Goal: Task Accomplishment & Management: Use online tool/utility

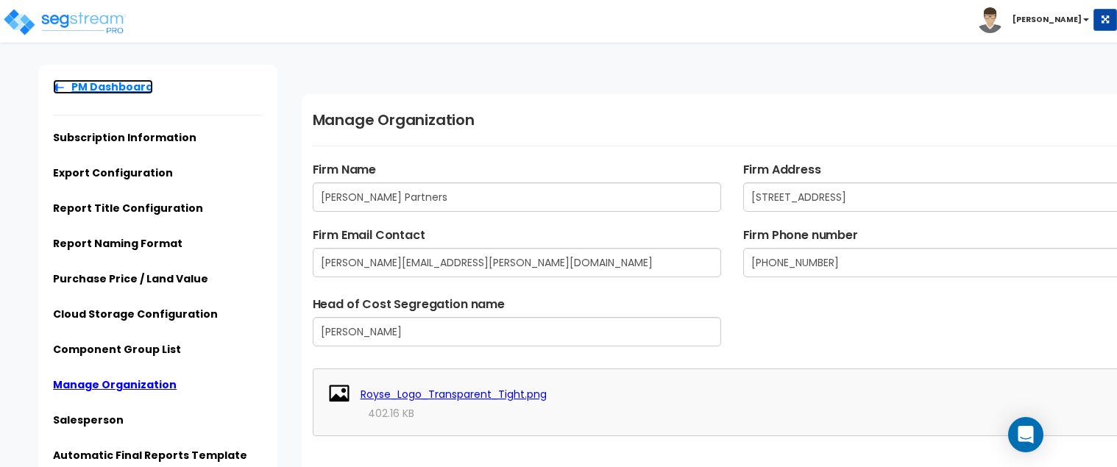
click at [78, 85] on link "PM Dashboard" at bounding box center [103, 87] width 100 height 15
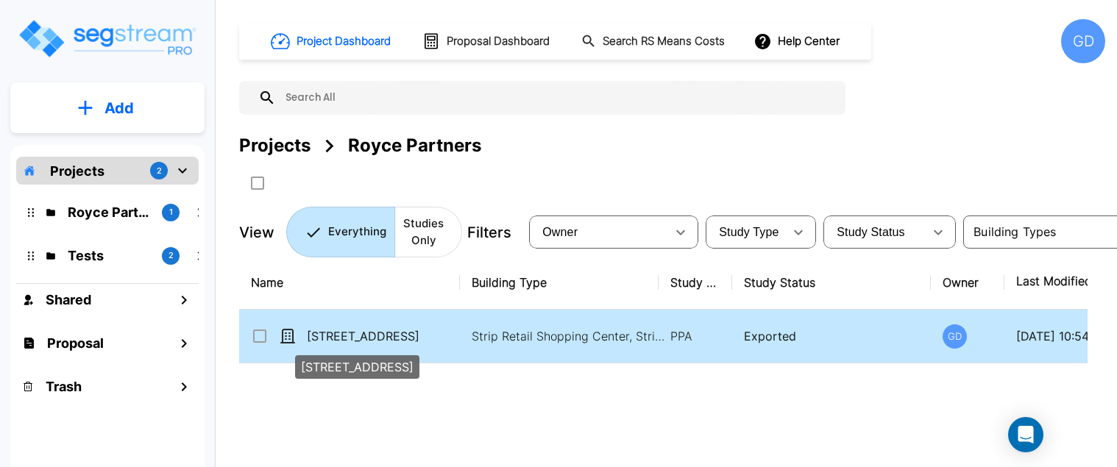
click at [453, 339] on p "[STREET_ADDRESS]" at bounding box center [380, 337] width 147 height 18
checkbox input "true"
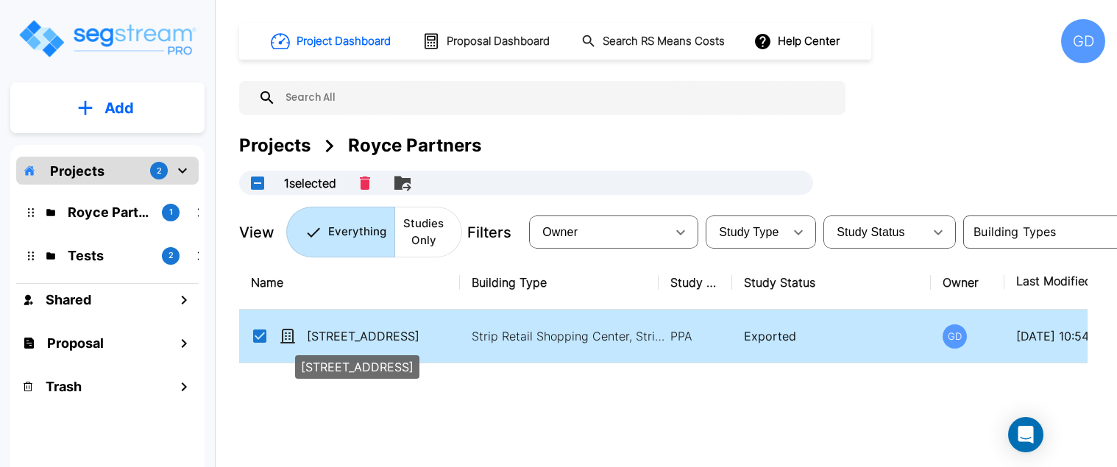
click at [453, 339] on p "[STREET_ADDRESS]" at bounding box center [380, 337] width 147 height 18
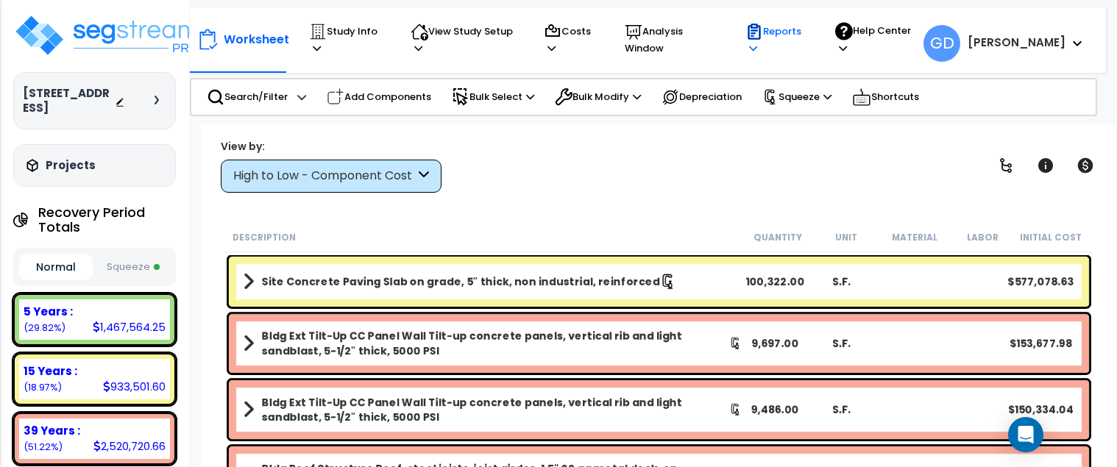
click at [758, 43] on icon at bounding box center [753, 48] width 8 height 10
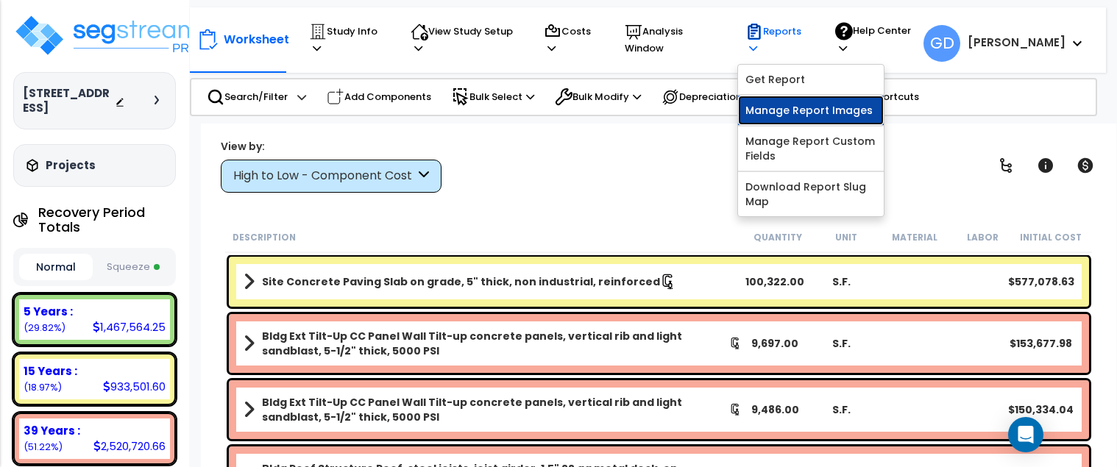
click at [826, 102] on link "Manage Report Images" at bounding box center [811, 110] width 146 height 29
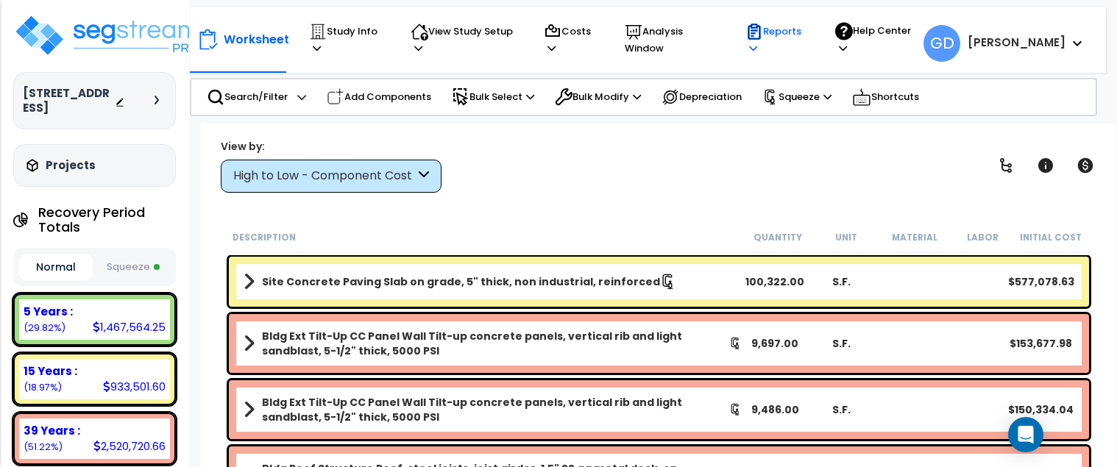
click at [758, 43] on icon at bounding box center [753, 48] width 8 height 10
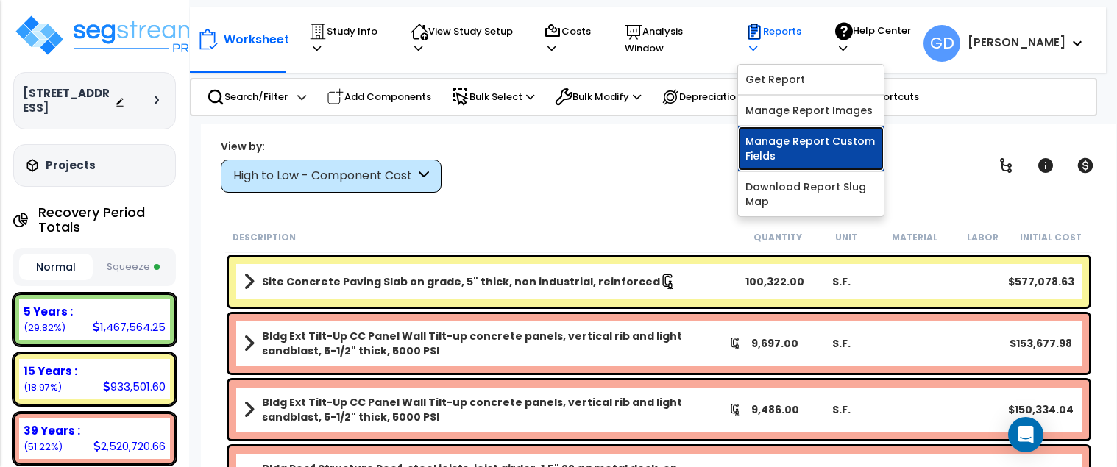
click at [818, 138] on link "Manage Report Custom Fields" at bounding box center [811, 149] width 146 height 44
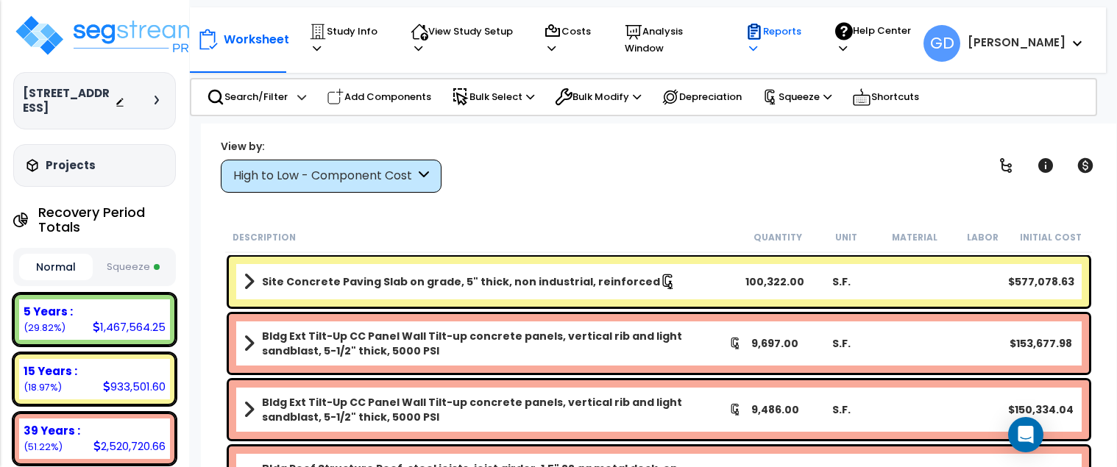
click at [758, 43] on icon at bounding box center [753, 48] width 8 height 10
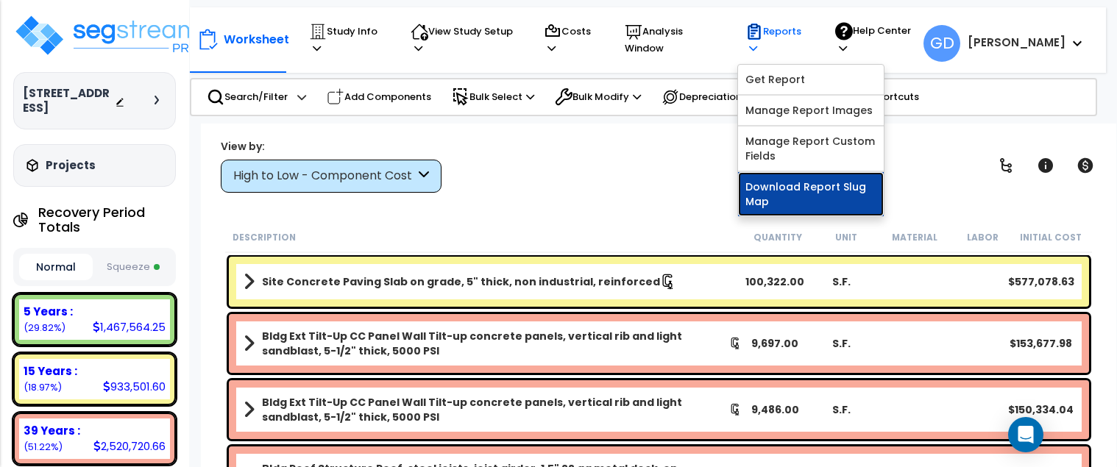
click at [827, 182] on link "Download Report Slug Map" at bounding box center [811, 194] width 146 height 44
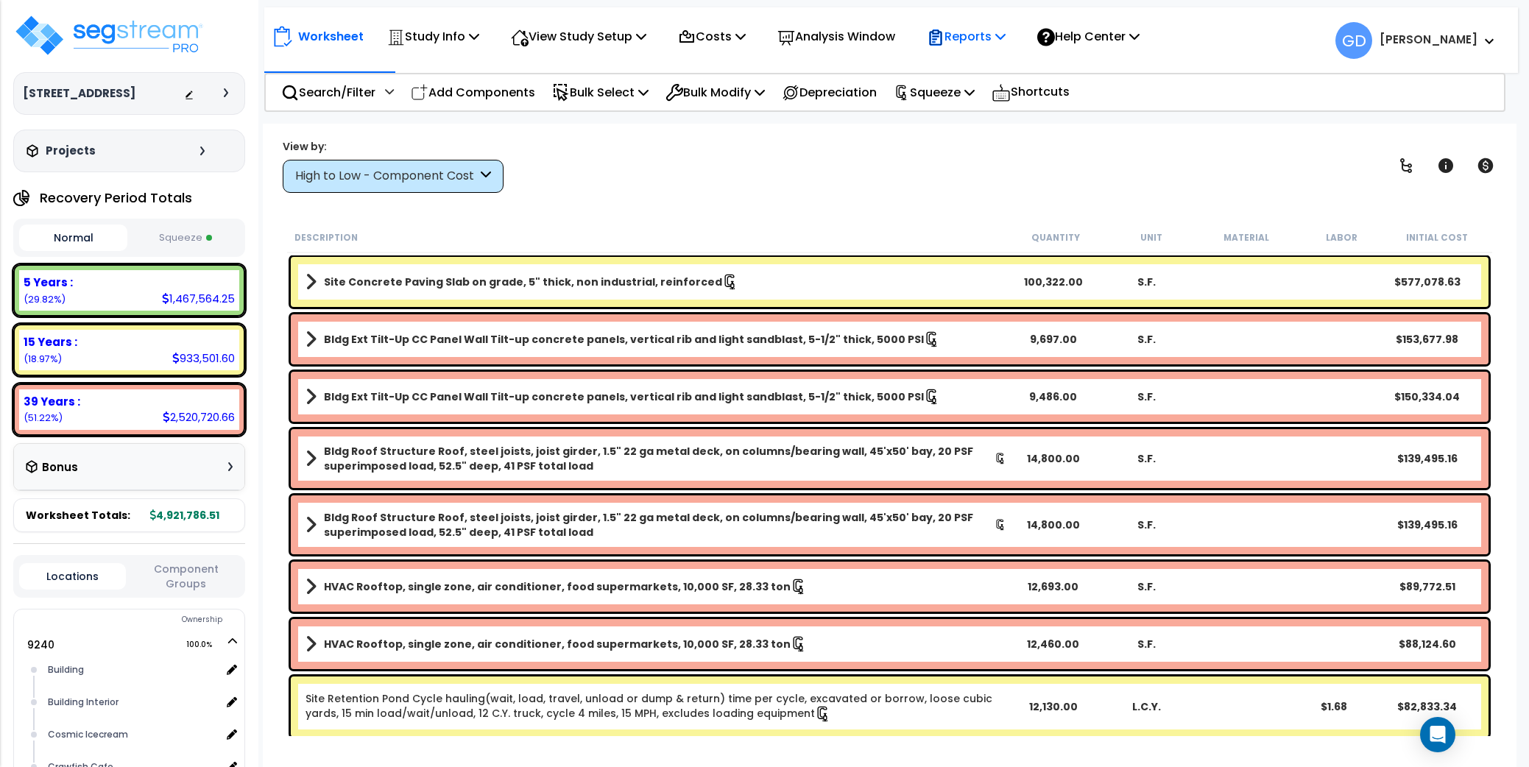
click at [1006, 34] on icon at bounding box center [1000, 36] width 10 height 12
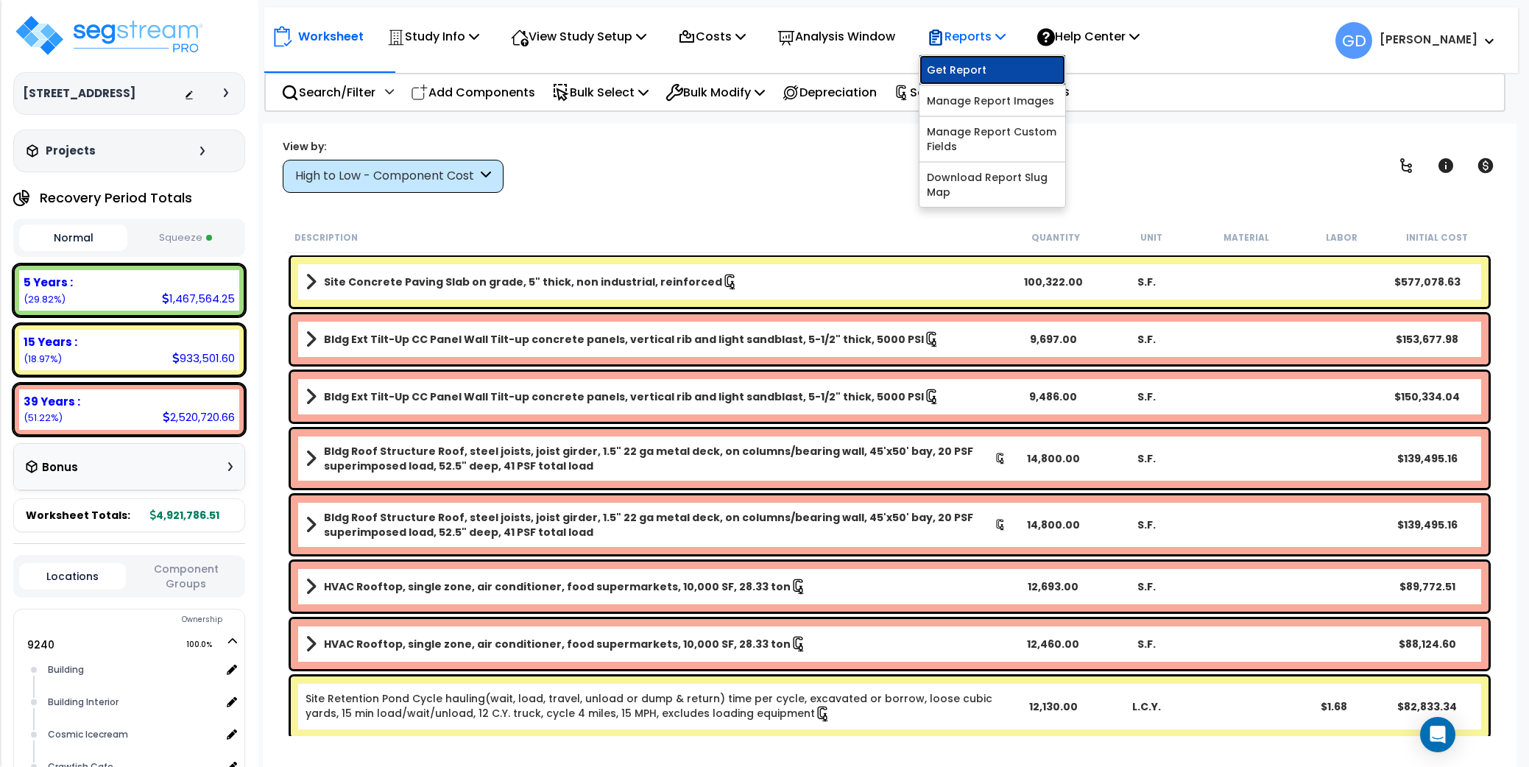
click at [970, 66] on link "Get Report" at bounding box center [992, 69] width 146 height 29
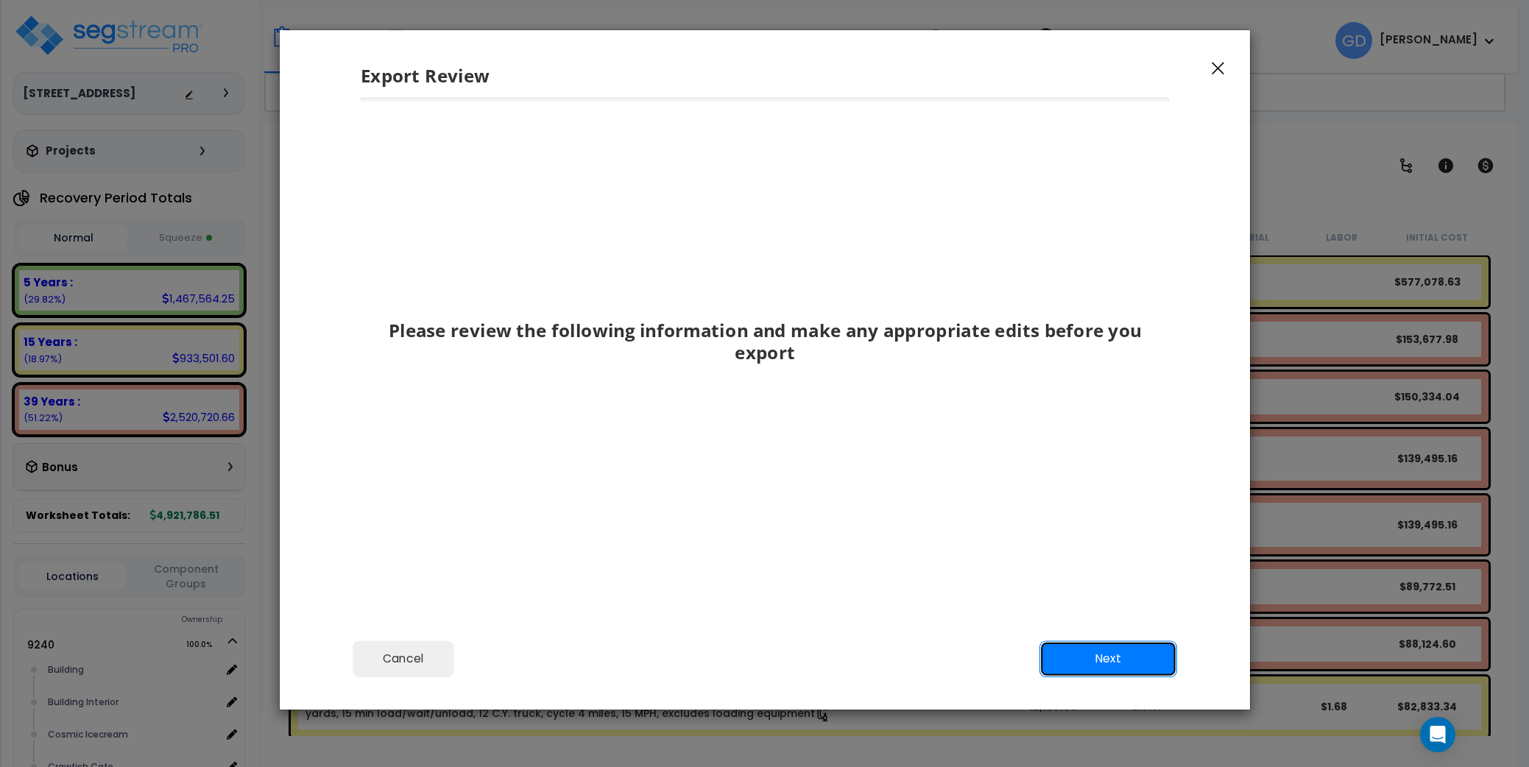
click at [1081, 467] on button "Next" at bounding box center [1108, 658] width 138 height 37
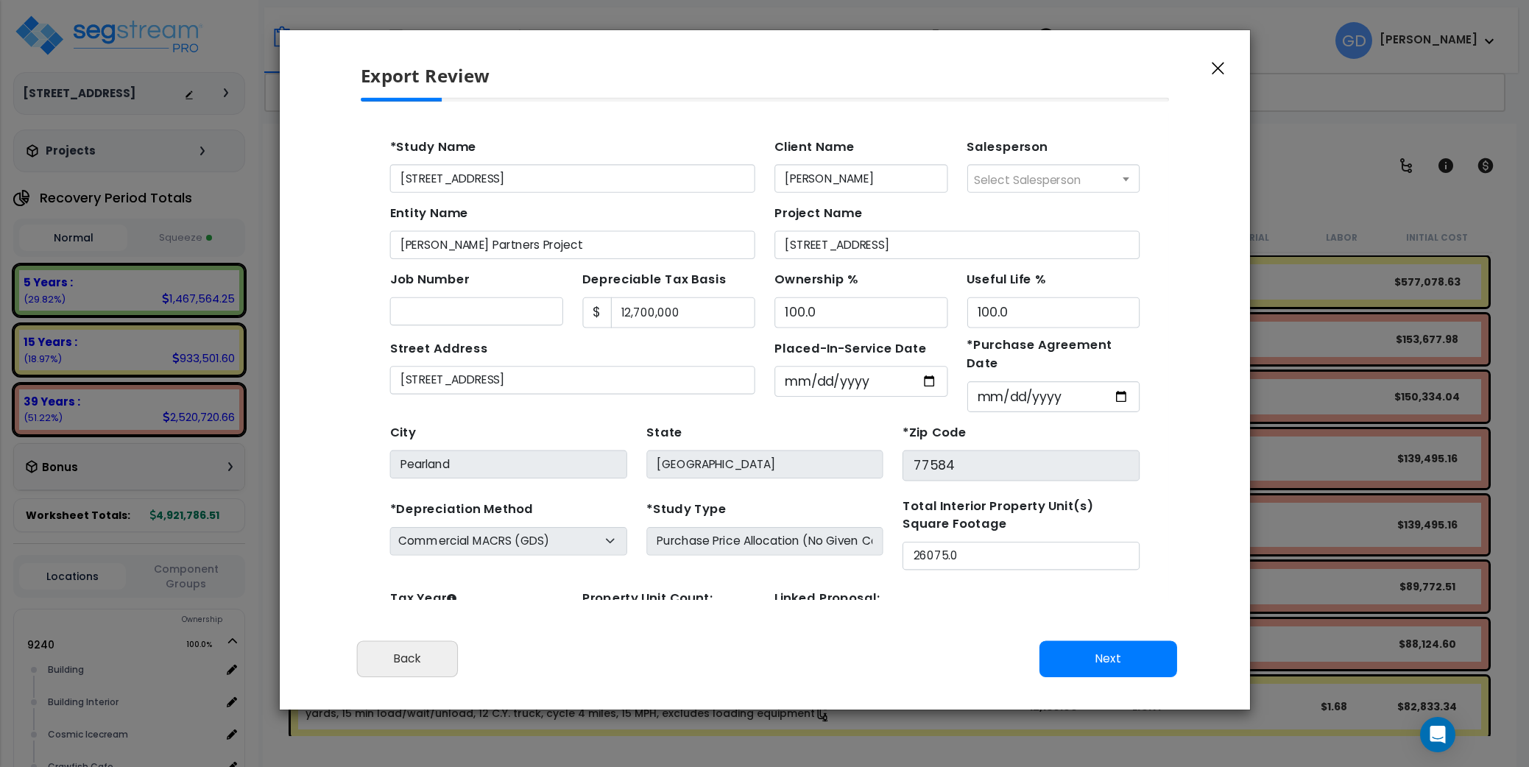
click at [1117, 54] on div "Export Review" at bounding box center [765, 64] width 970 height 68
drag, startPoint x: 523, startPoint y: 233, endPoint x: 376, endPoint y: 233, distance: 146.5
click at [376, 233] on div "Find these errors below in the Study Setup: *Study Name 9240-9250 Broadway Stre…" at bounding box center [727, 374] width 717 height 523
type input "DRE Solutions, LLC"
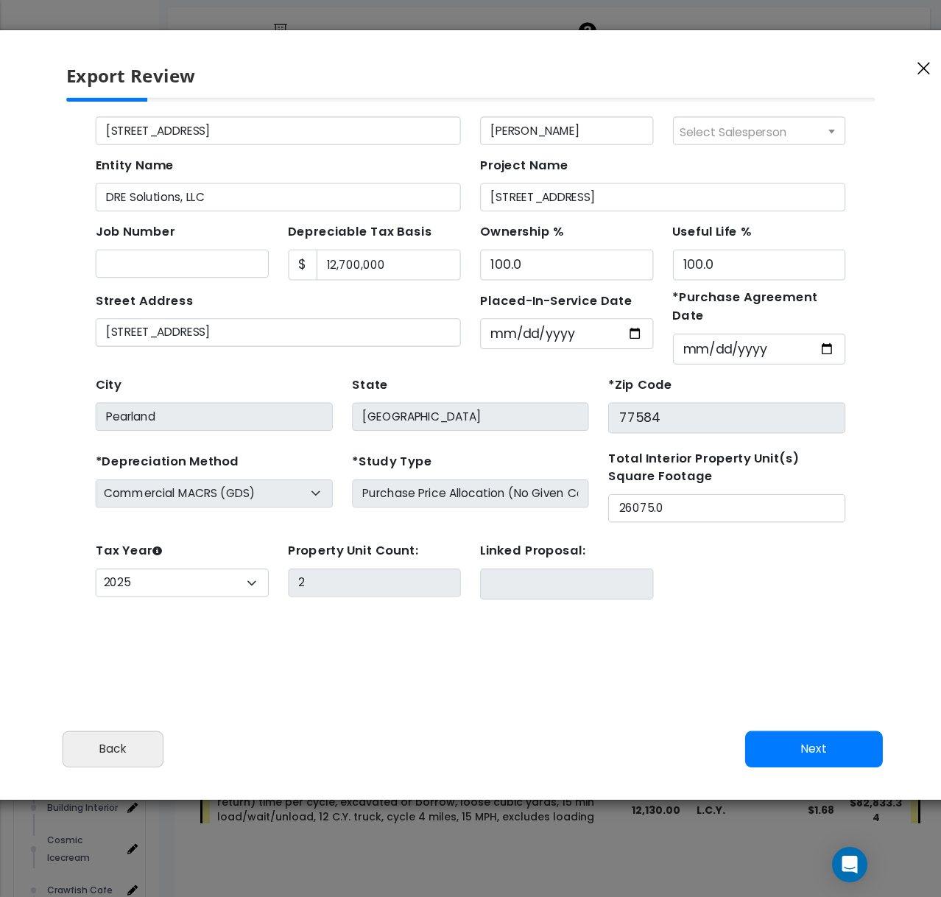
scroll to position [68, 0]
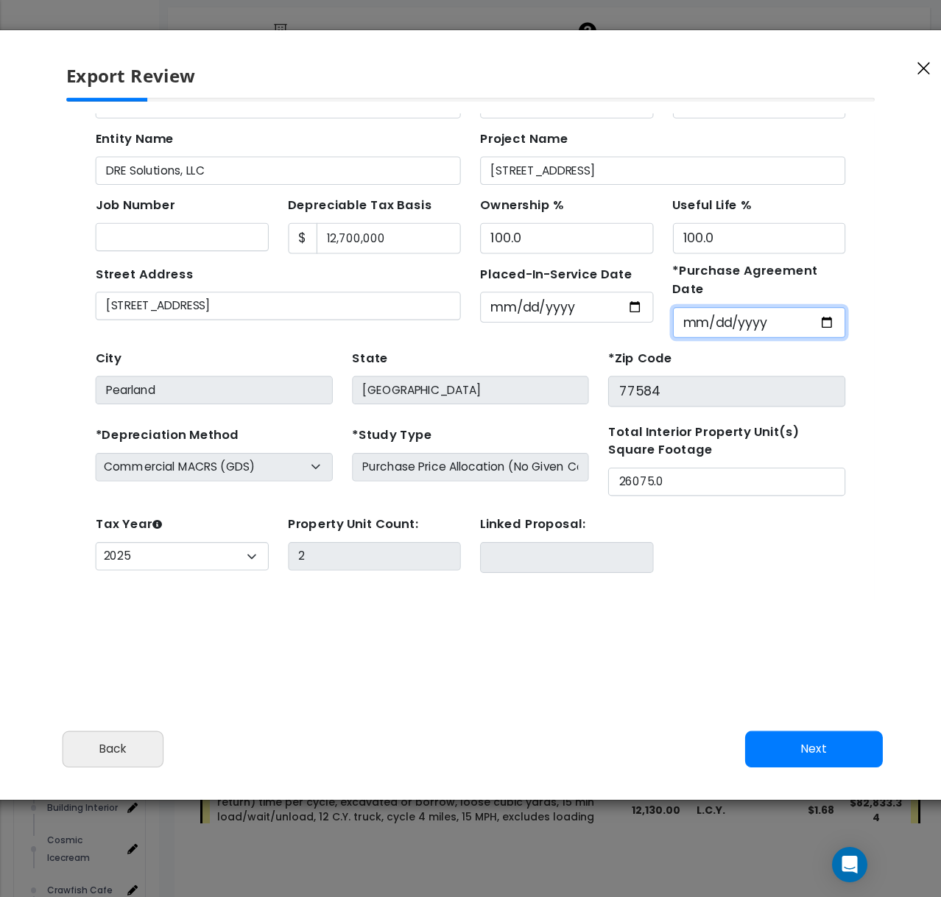
click at [744, 289] on input "2025-09-01" at bounding box center [697, 303] width 158 height 28
type input "2025-09-11"
click at [616, 467] on div "Please review the following information and make any appropriate edits before y…" at bounding box center [470, 408] width 970 height 621
click at [786, 467] on button "Next" at bounding box center [814, 748] width 138 height 36
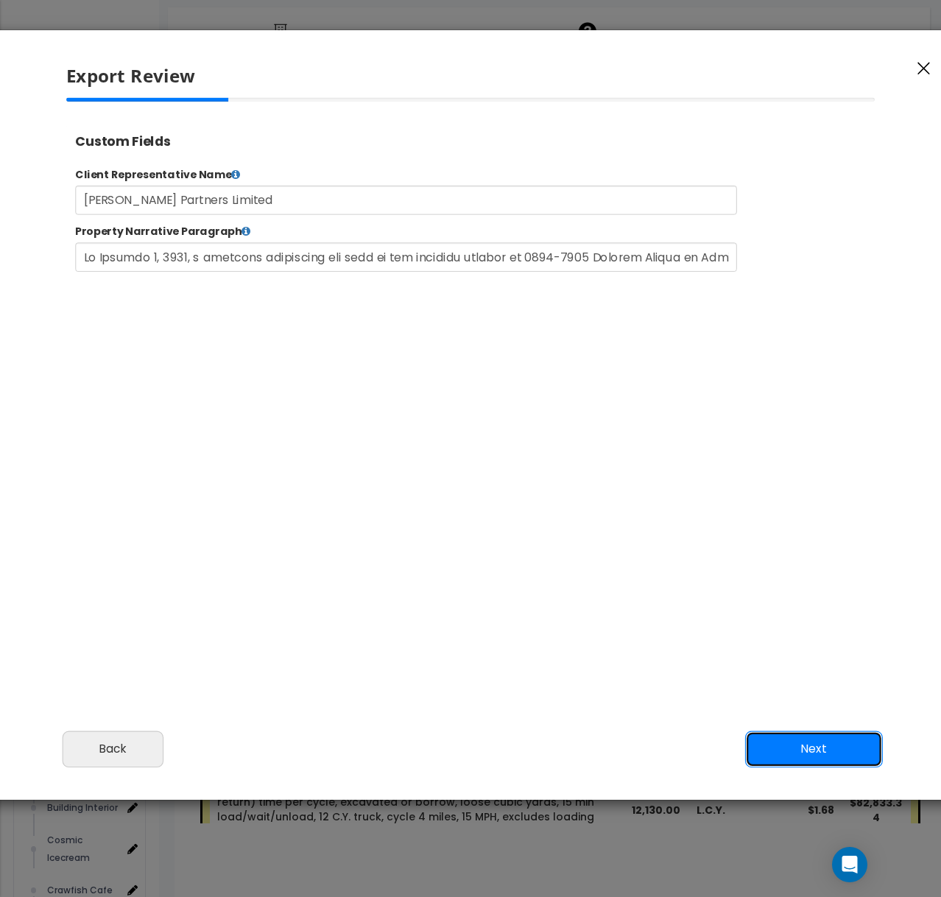
scroll to position [1, 0]
select select "2025"
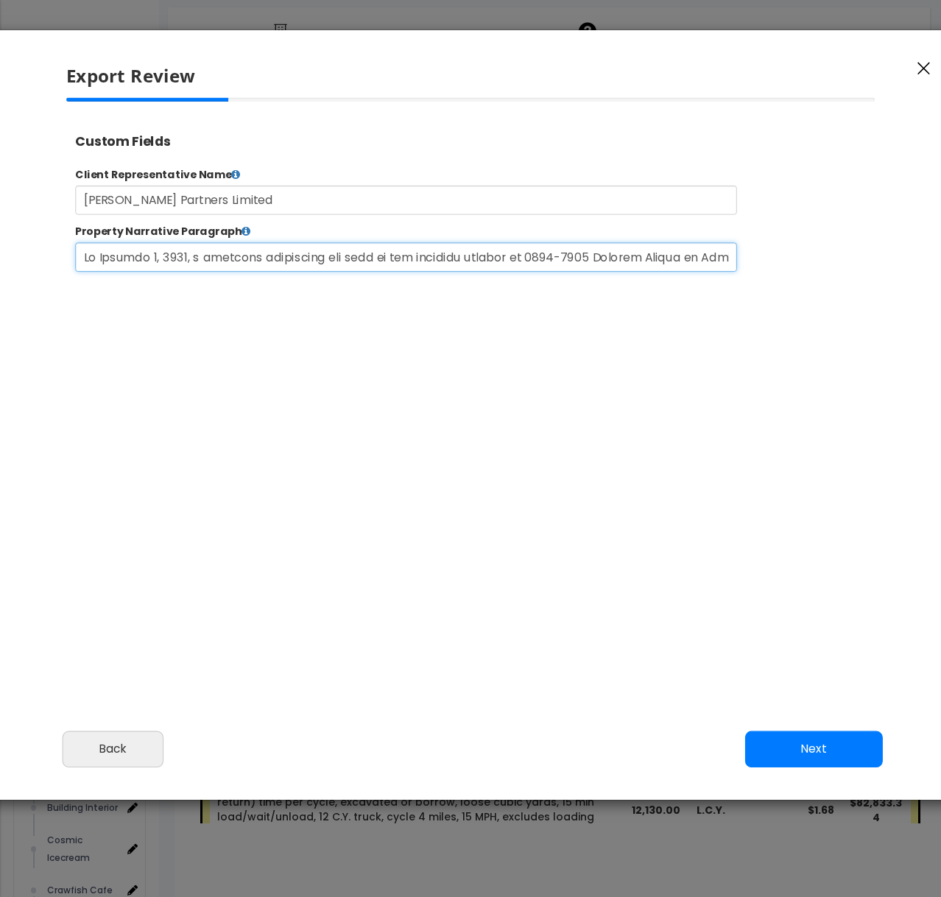
click at [369, 274] on input "text" at bounding box center [453, 274] width 752 height 33
click at [697, 274] on input "text" at bounding box center [453, 274] width 752 height 33
type input "On October 3, 2025, a physical inspection was made of the property located at 9…"
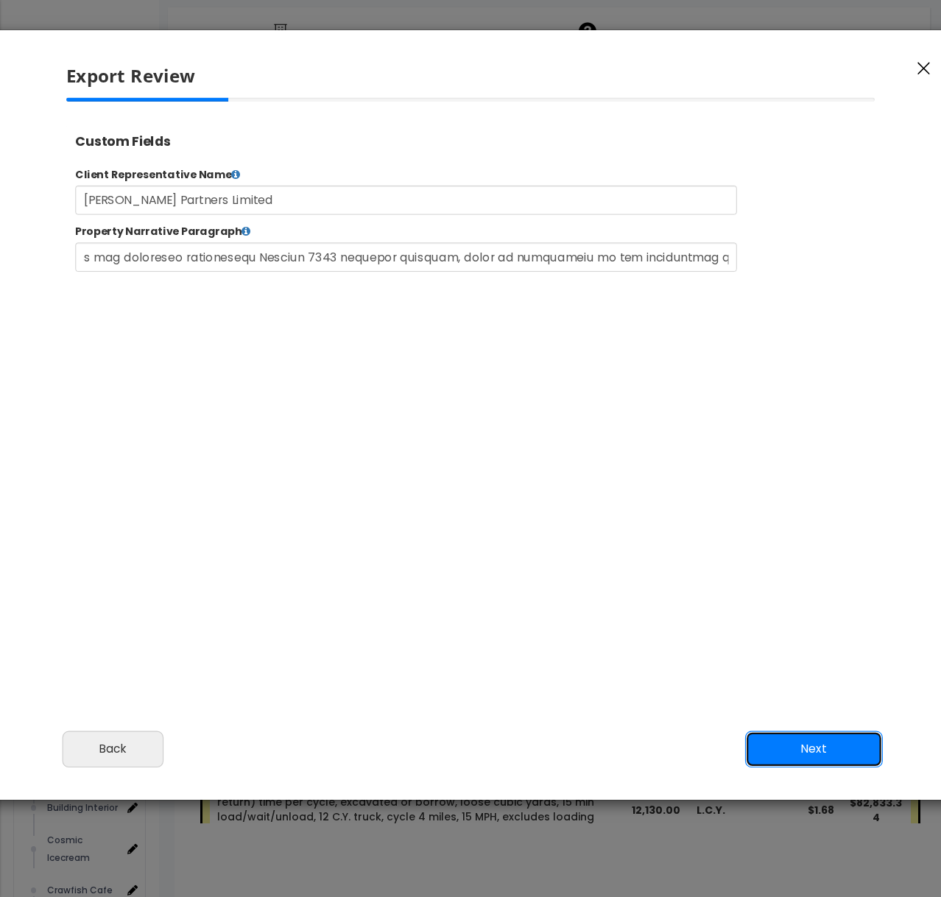
click at [808, 467] on button "Next" at bounding box center [814, 748] width 138 height 36
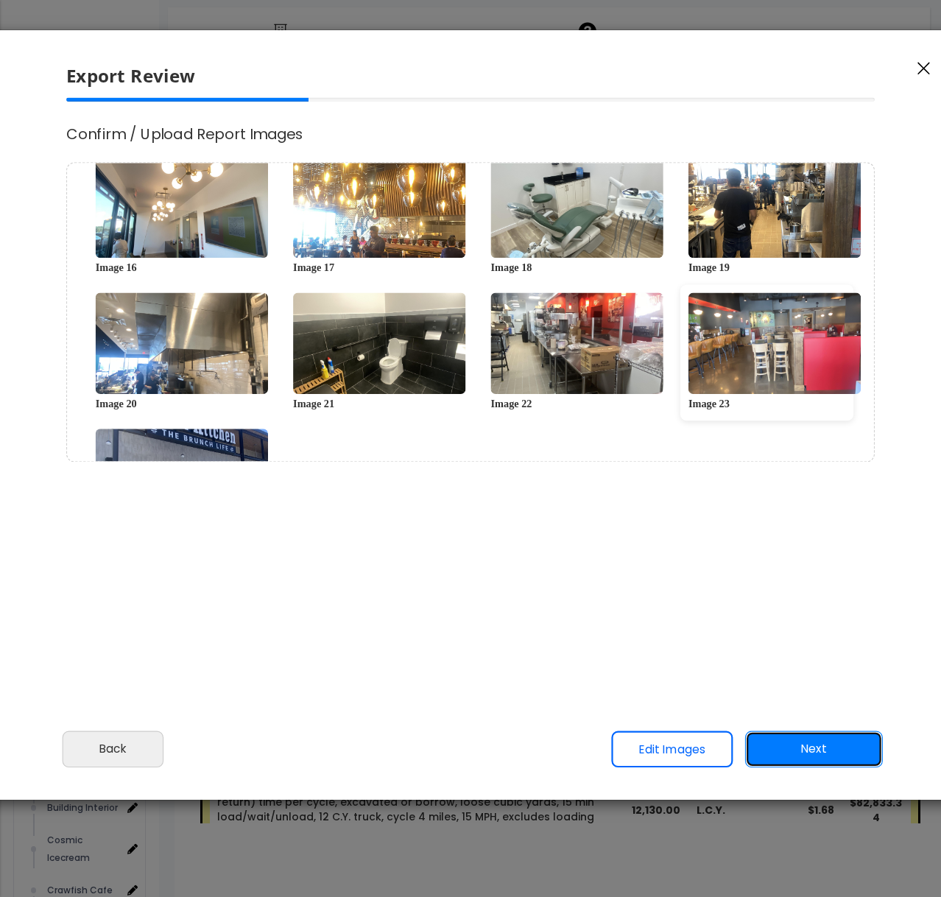
scroll to position [610, 0]
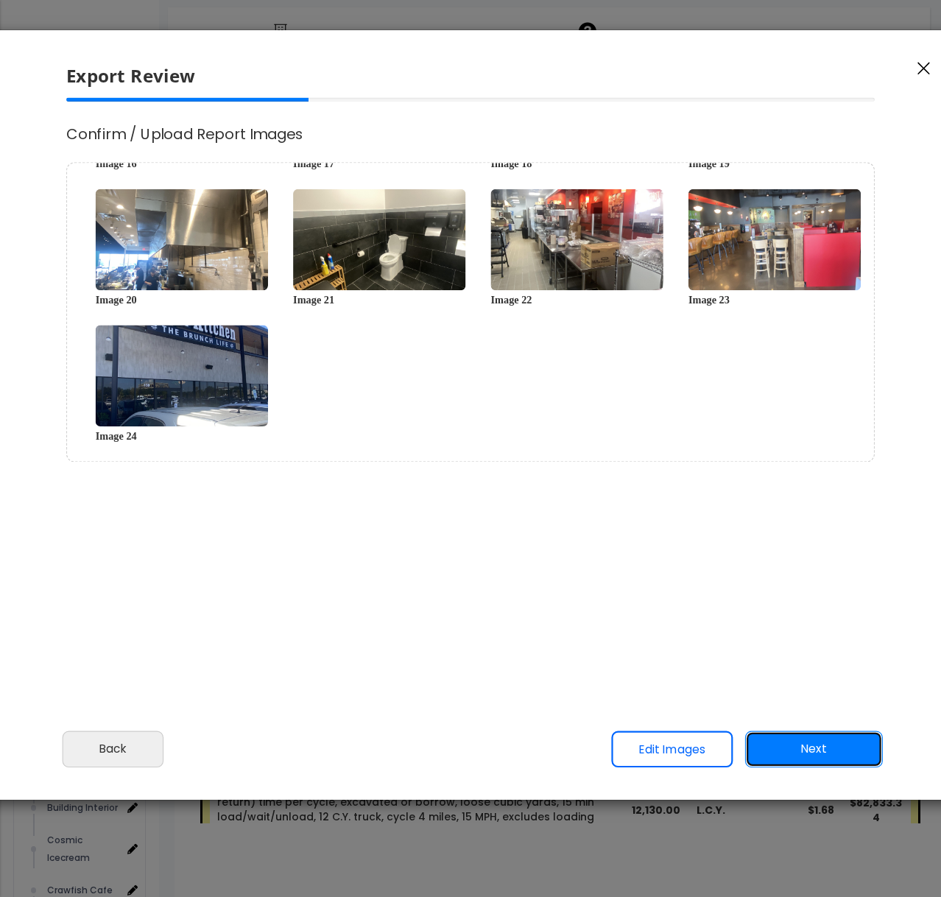
click at [802, 467] on button "Next" at bounding box center [814, 748] width 138 height 36
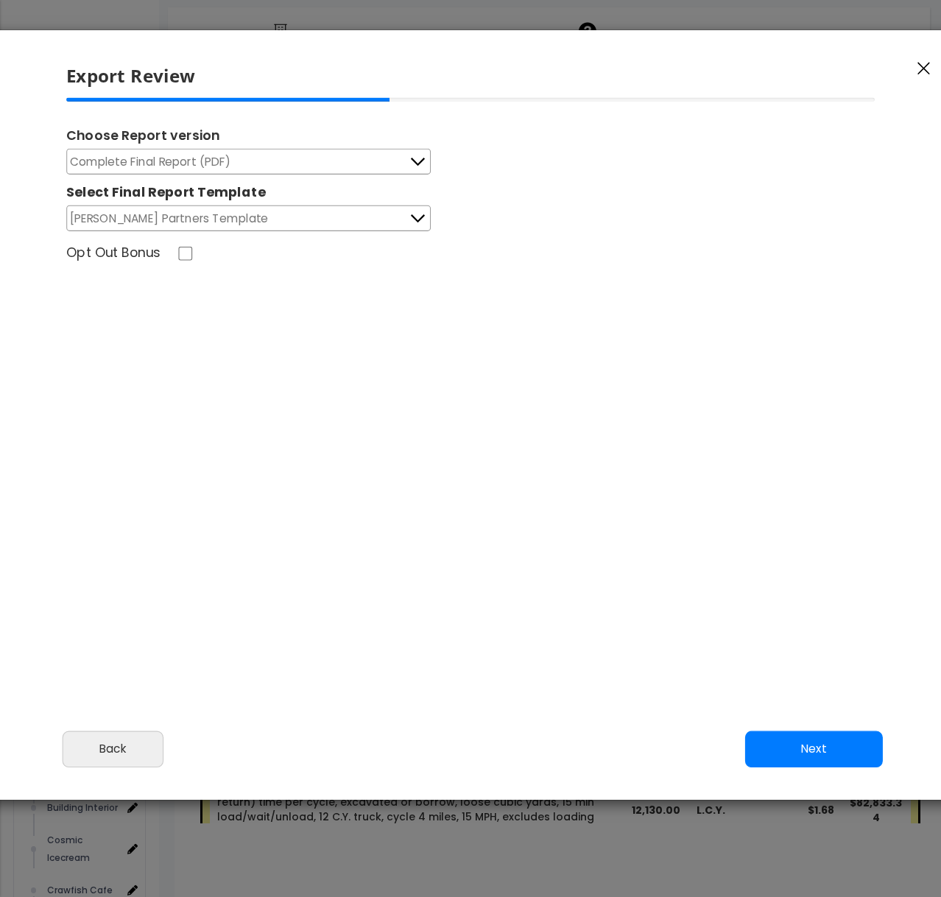
click at [417, 154] on icon at bounding box center [417, 161] width 19 height 19
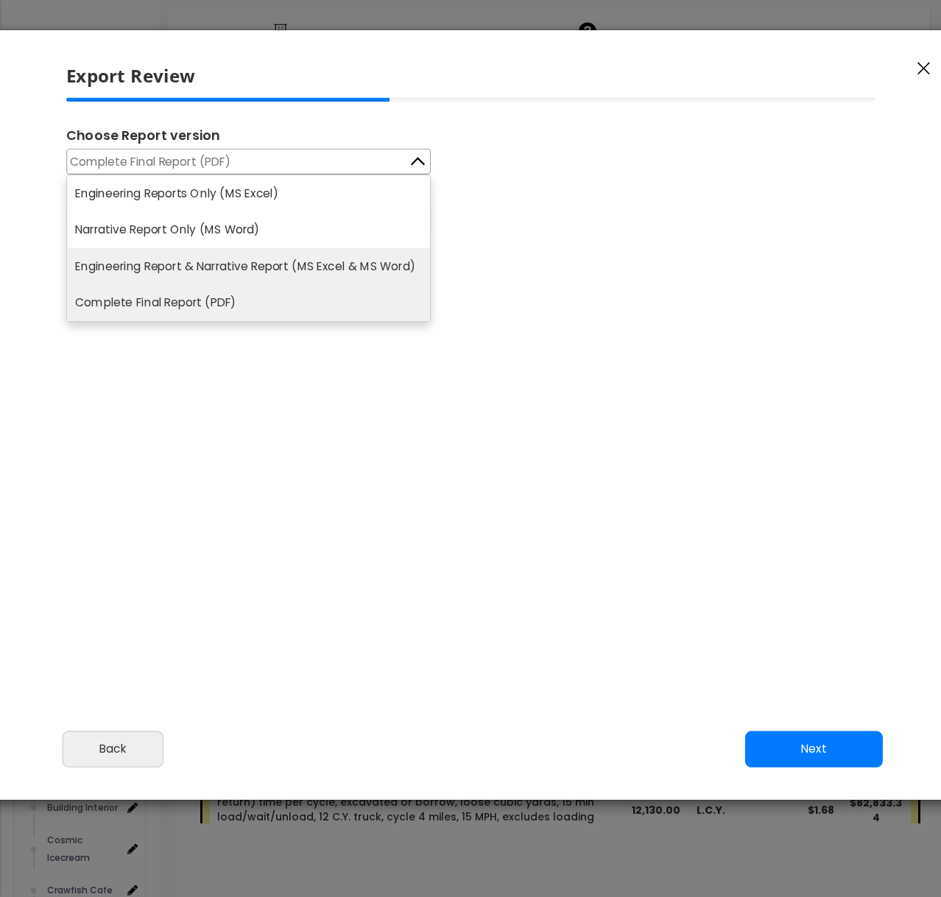
click at [216, 265] on li "Engineering Report & Narrative Report (MS Excel & MS Word)" at bounding box center [248, 266] width 363 height 37
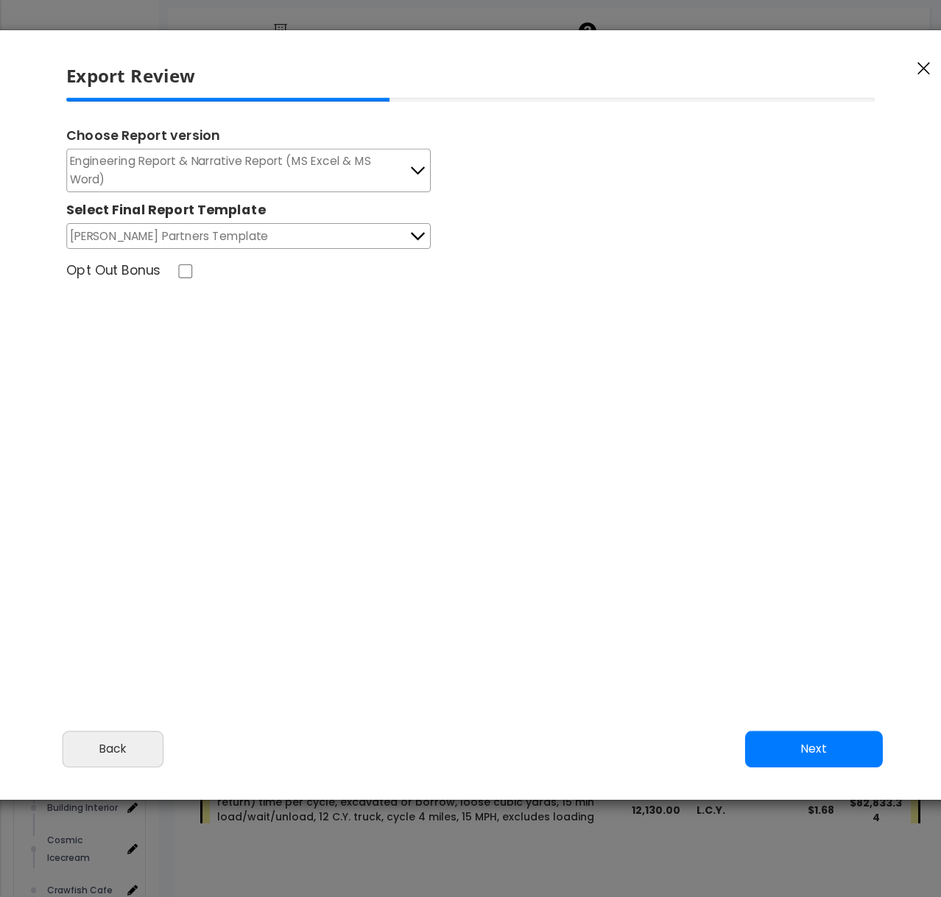
click at [423, 232] on icon at bounding box center [417, 236] width 19 height 19
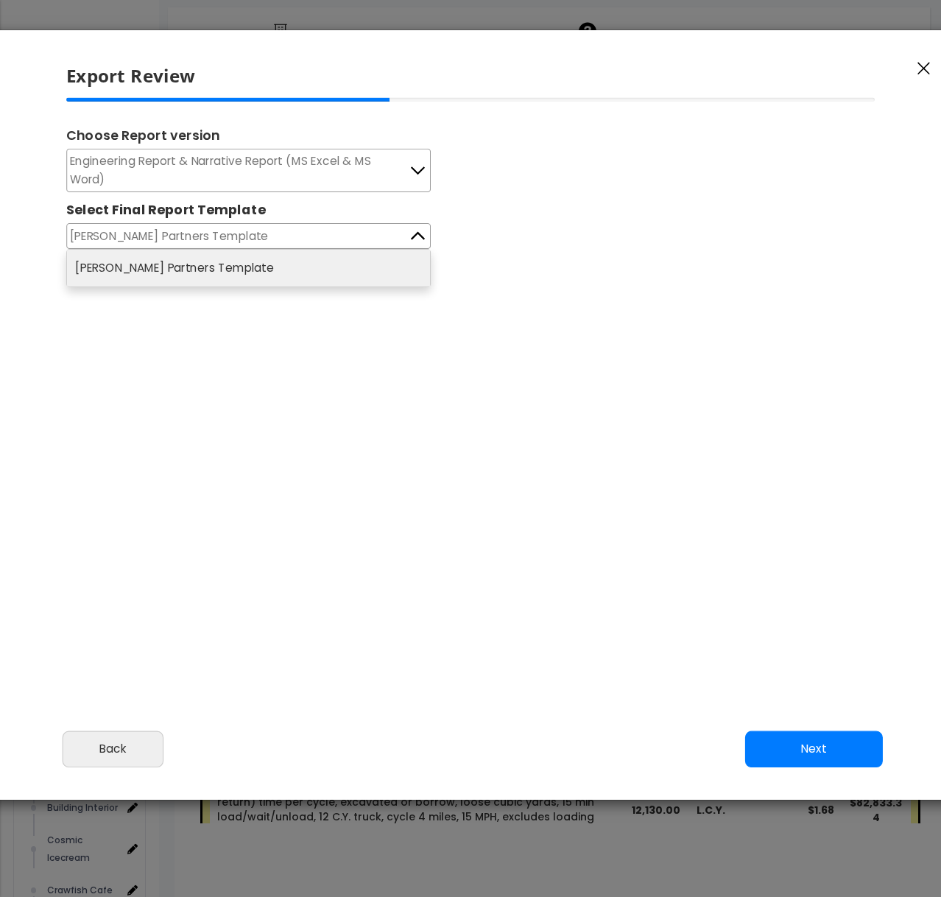
click at [186, 269] on li "Royse Partners Template" at bounding box center [248, 268] width 363 height 37
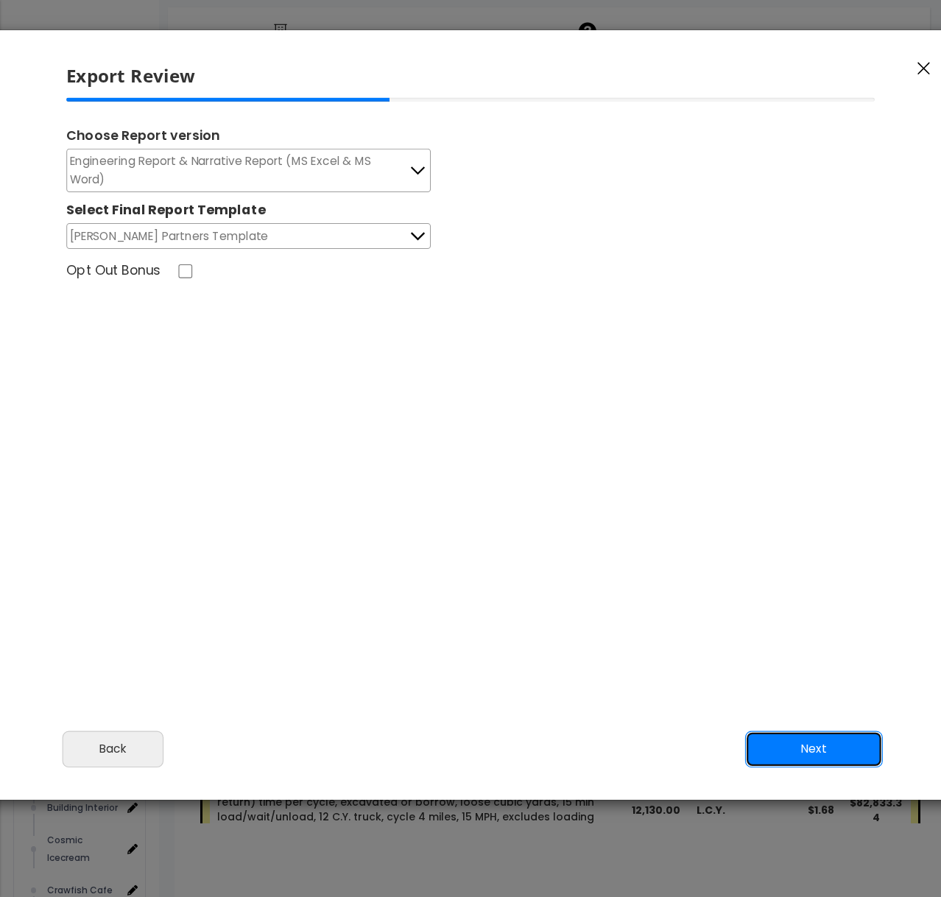
click at [823, 467] on button "Next" at bounding box center [814, 748] width 138 height 36
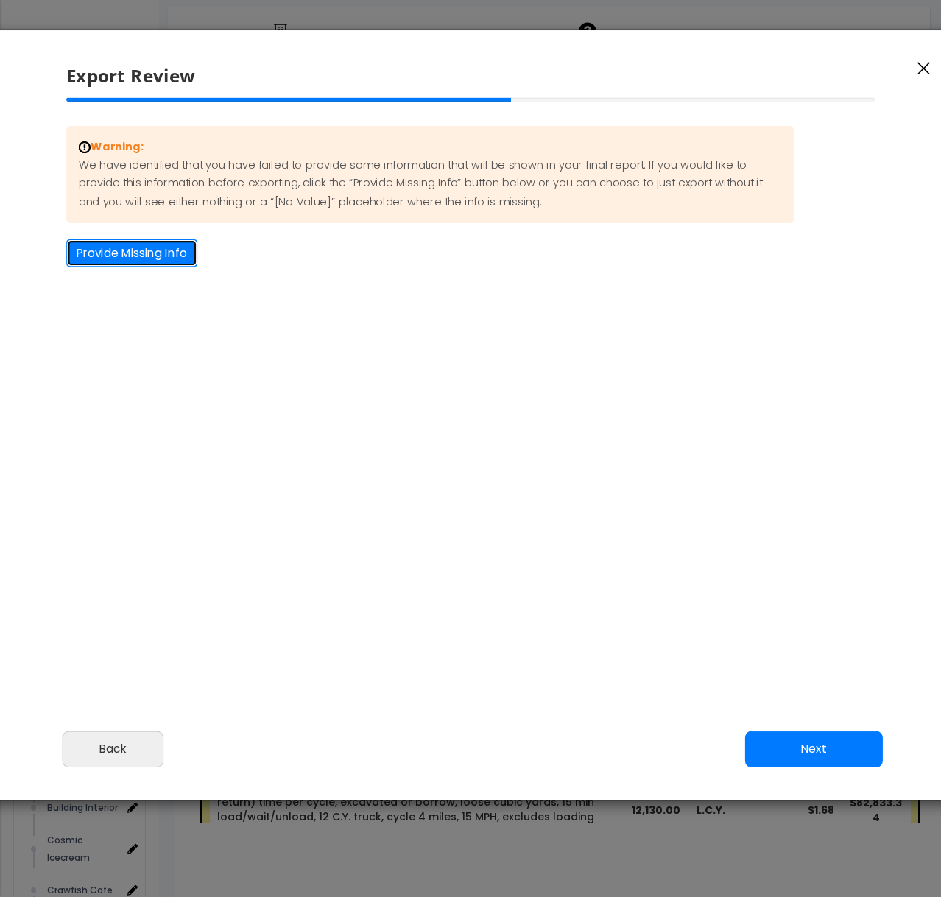
click at [130, 251] on button "Provide Missing Info" at bounding box center [131, 252] width 131 height 27
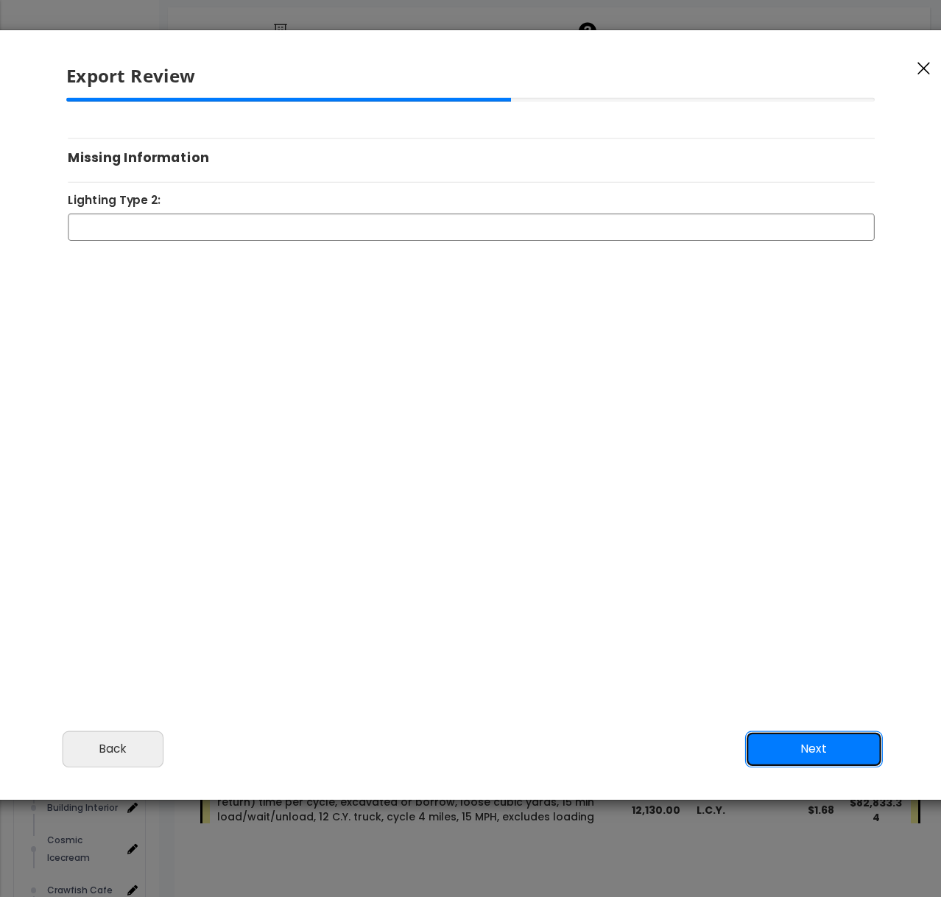
click at [797, 467] on button "Next" at bounding box center [814, 748] width 138 height 36
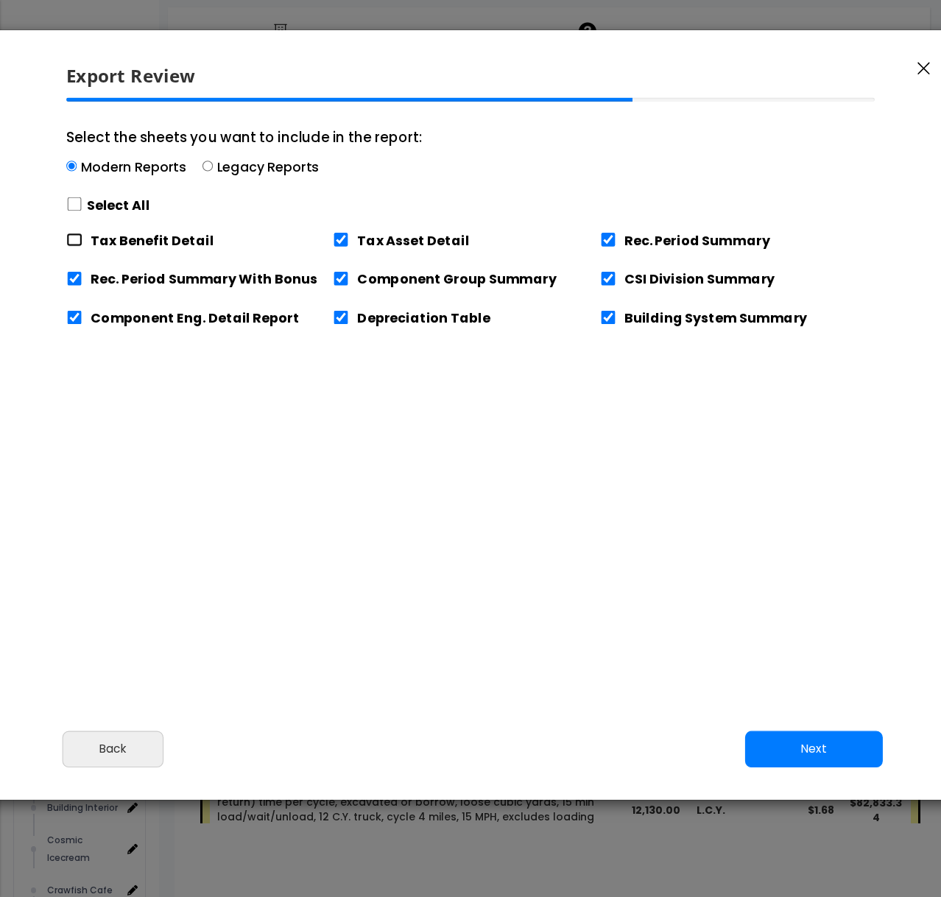
click at [72, 237] on input "Tax Benefit Detail" at bounding box center [74, 240] width 16 height 14
checkbox input "true"
click at [831, 467] on button "Next" at bounding box center [814, 748] width 138 height 36
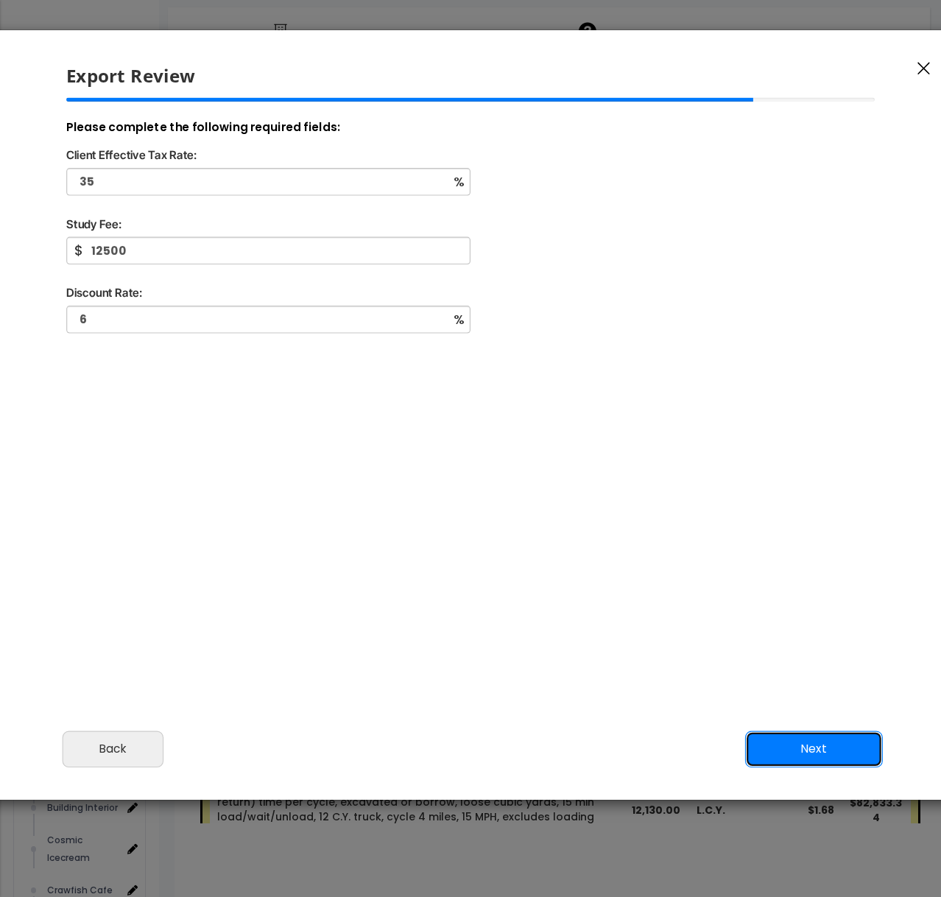
click at [808, 467] on button "Next" at bounding box center [814, 748] width 138 height 36
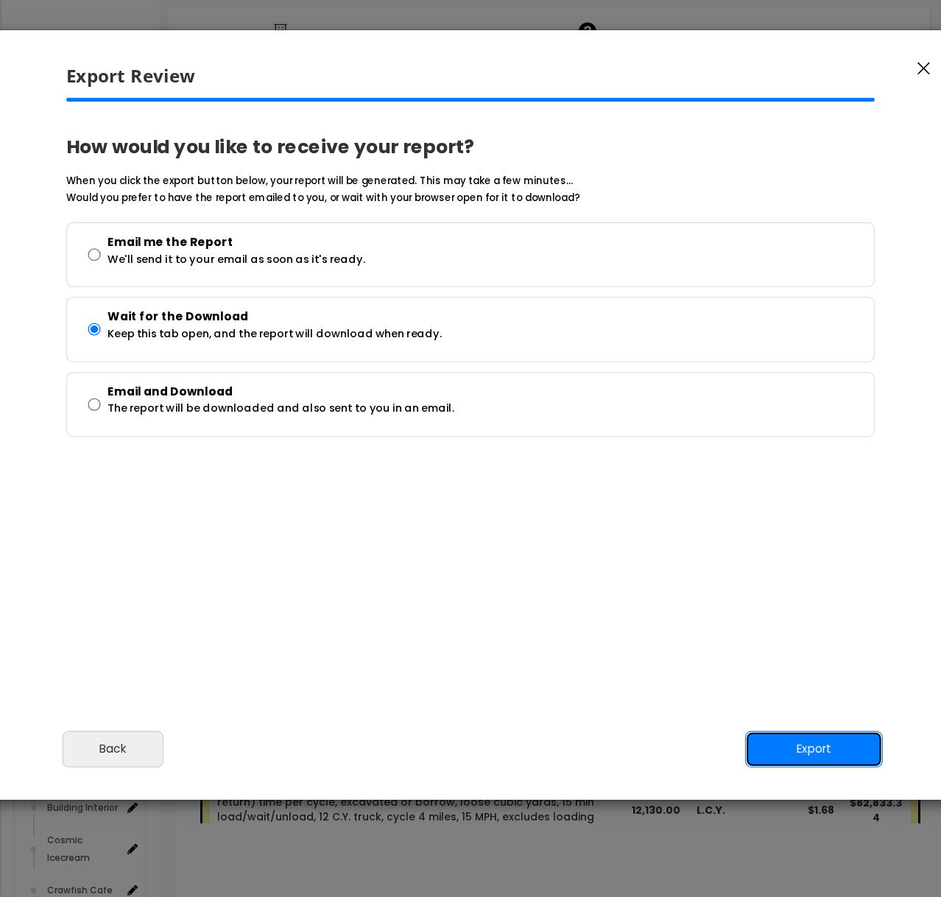
click at [824, 467] on button "Export" at bounding box center [814, 748] width 138 height 36
